Goal: Task Accomplishment & Management: Complete application form

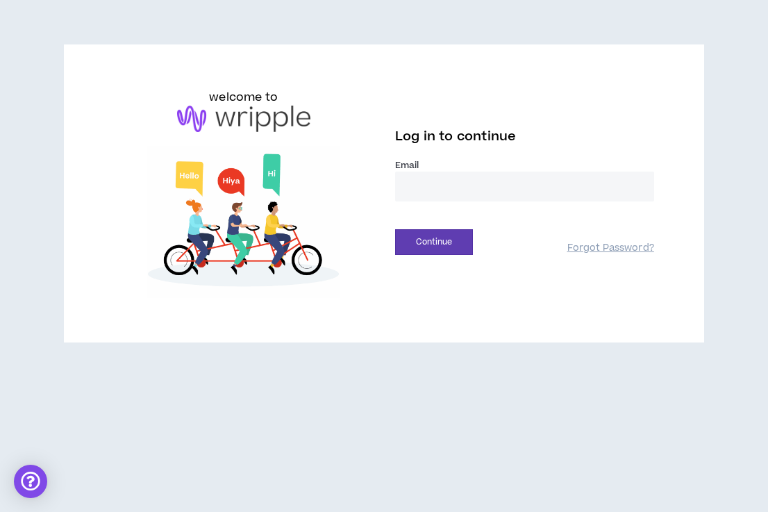
type input "**********"
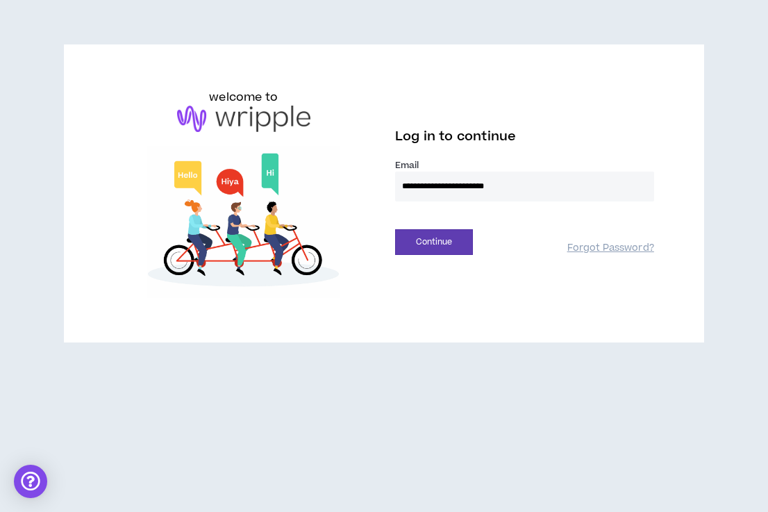
click at [434, 242] on button "Continue" at bounding box center [434, 242] width 78 height 26
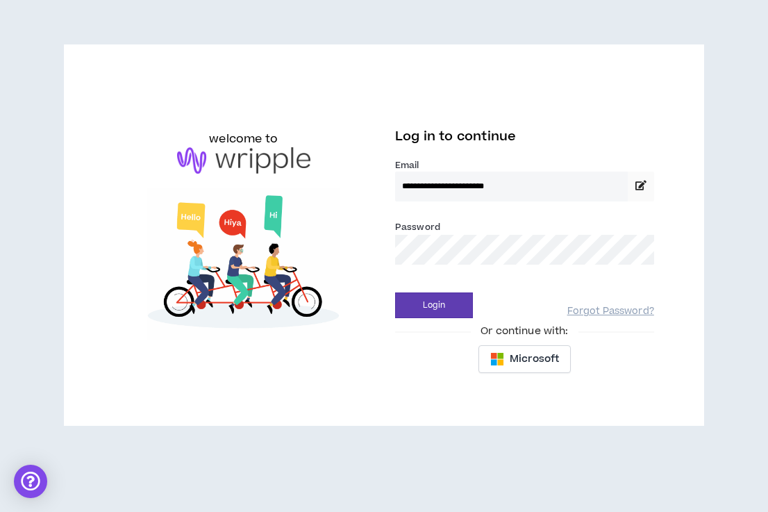
click at [434, 305] on button "Login" at bounding box center [434, 306] width 78 height 26
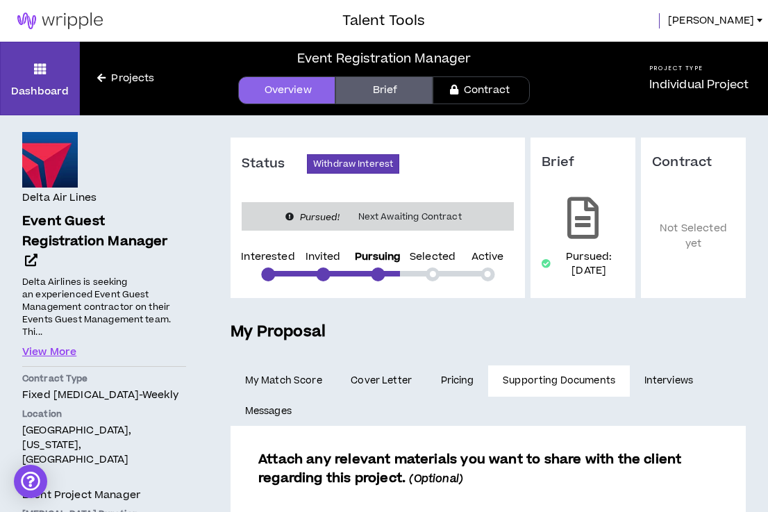
click at [302, 379] on link "My Match Score" at bounding box center [284, 380] width 106 height 31
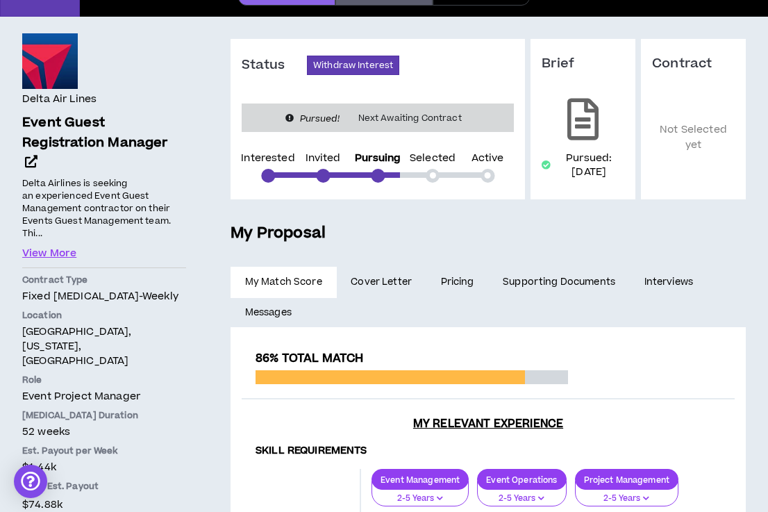
scroll to position [113, 0]
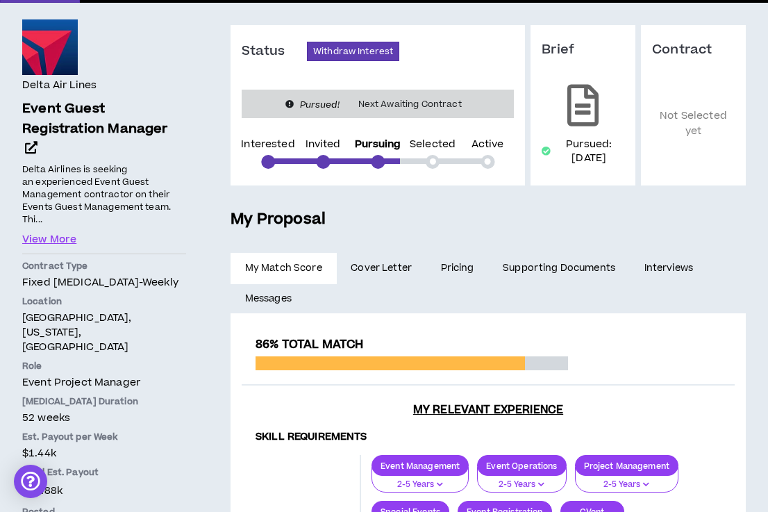
click at [395, 266] on span "Cover Letter" at bounding box center [381, 268] width 61 height 15
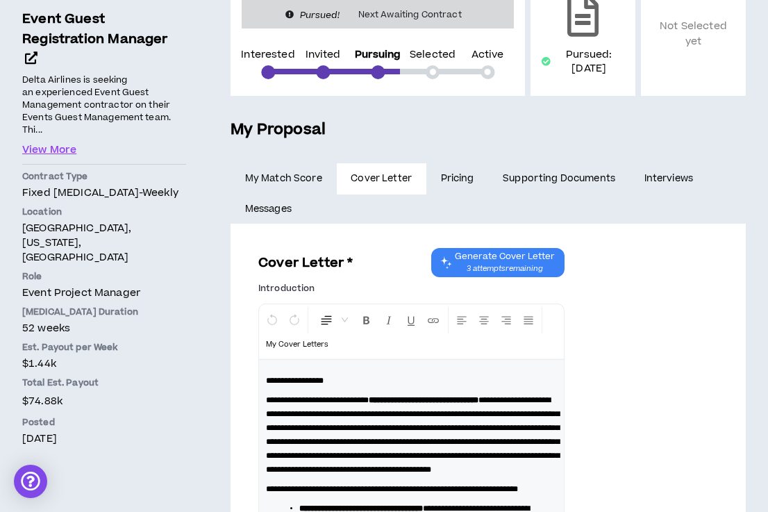
scroll to position [201, 0]
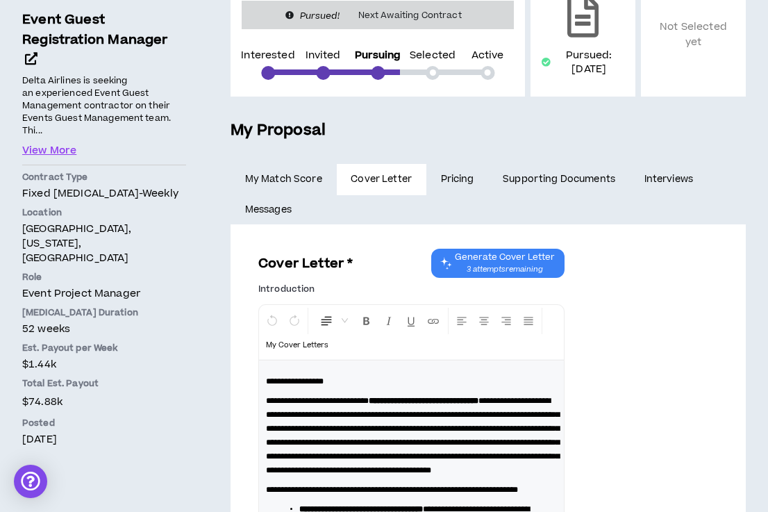
click at [459, 179] on link "Pricing" at bounding box center [458, 179] width 63 height 31
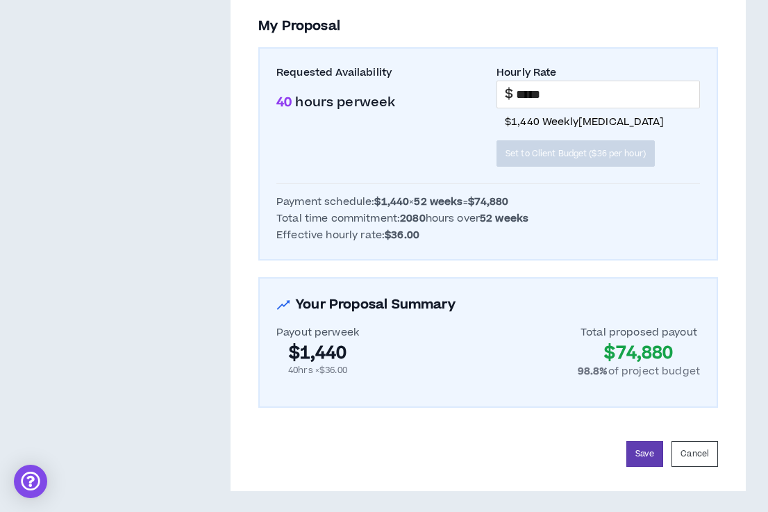
scroll to position [747, 0]
click at [653, 456] on button "Save" at bounding box center [645, 455] width 37 height 26
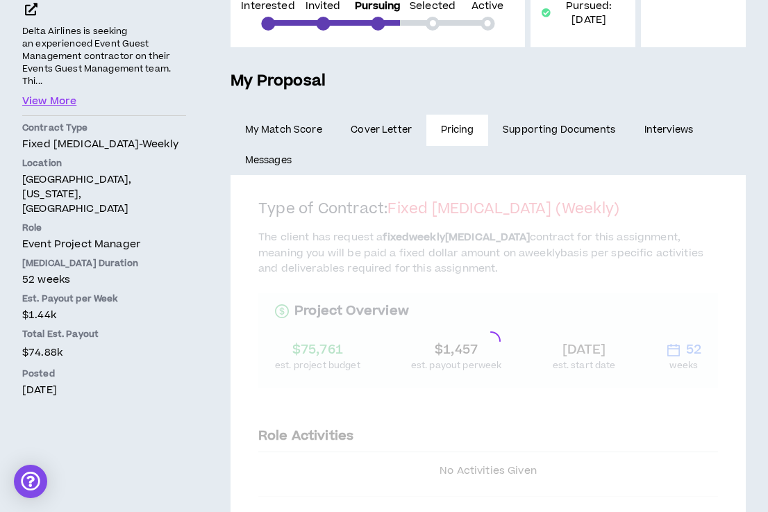
scroll to position [252, 0]
